Goal: Task Accomplishment & Management: Manage account settings

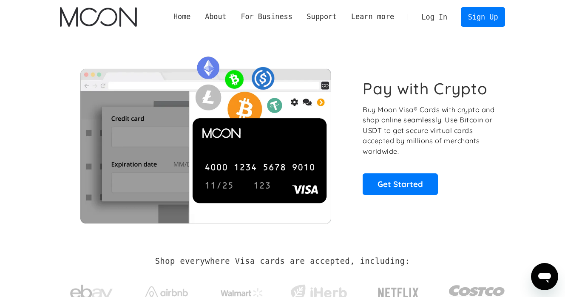
click at [431, 14] on link "Log In" at bounding box center [435, 17] width 40 height 19
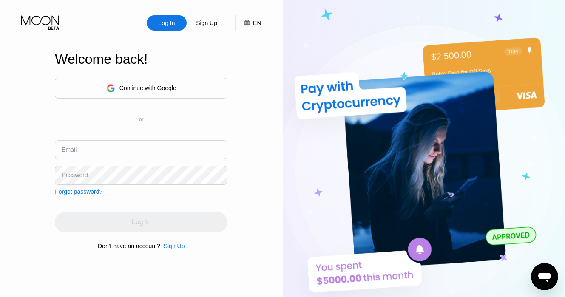
click at [79, 150] on input "text" at bounding box center [141, 149] width 173 height 19
type input "[EMAIL_ADDRESS][DOMAIN_NAME]"
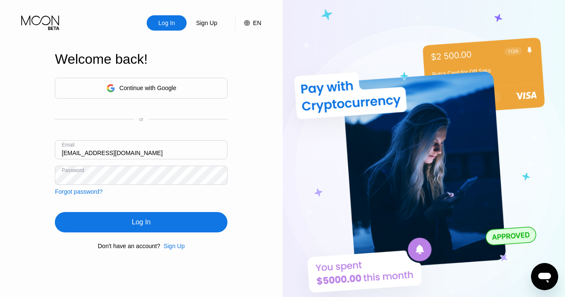
click at [183, 227] on div "Log In" at bounding box center [141, 222] width 173 height 20
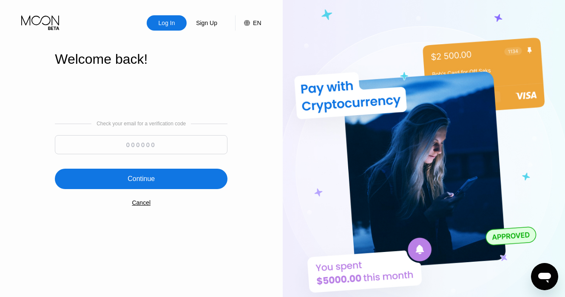
click at [113, 141] on input at bounding box center [141, 144] width 173 height 19
paste input "327989"
type input "327989"
click at [82, 211] on div "Check your email for a verification code 327989 Continue Cancel" at bounding box center [141, 163] width 173 height 173
click at [128, 183] on div "Continue" at bounding box center [141, 179] width 27 height 9
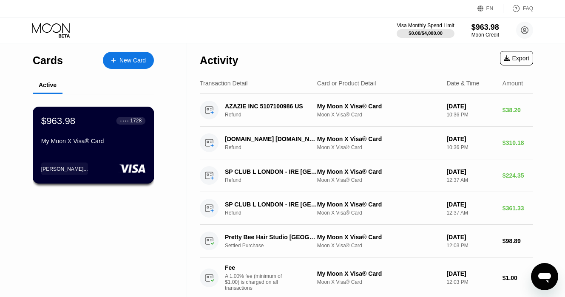
click at [114, 155] on div "$963.98 ● ● ● ● 1728 My Moon X Visa® Card faile..." at bounding box center [94, 145] width 122 height 77
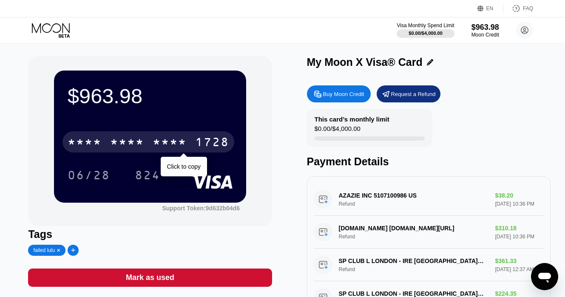
click at [198, 138] on div "1728" at bounding box center [212, 144] width 34 height 14
